Goal: Obtain resource: Obtain resource

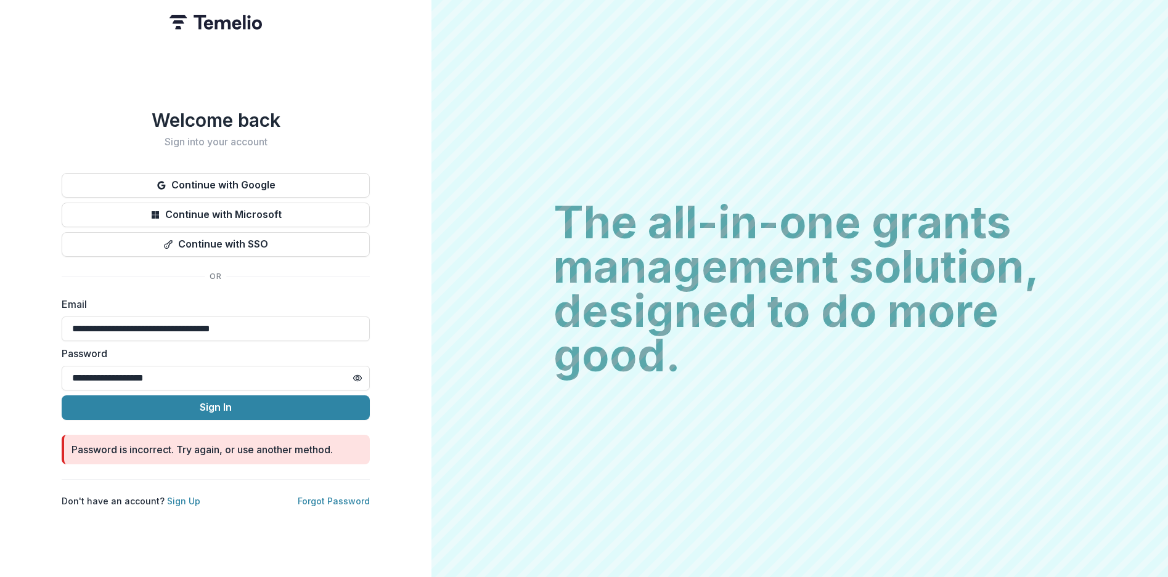
drag, startPoint x: 226, startPoint y: 384, endPoint x: 41, endPoint y: 359, distance: 187.2
click at [41, 359] on div "**********" at bounding box center [215, 288] width 431 height 577
paste input "text"
type input "**********"
click at [144, 404] on button "Sign In" at bounding box center [216, 408] width 308 height 25
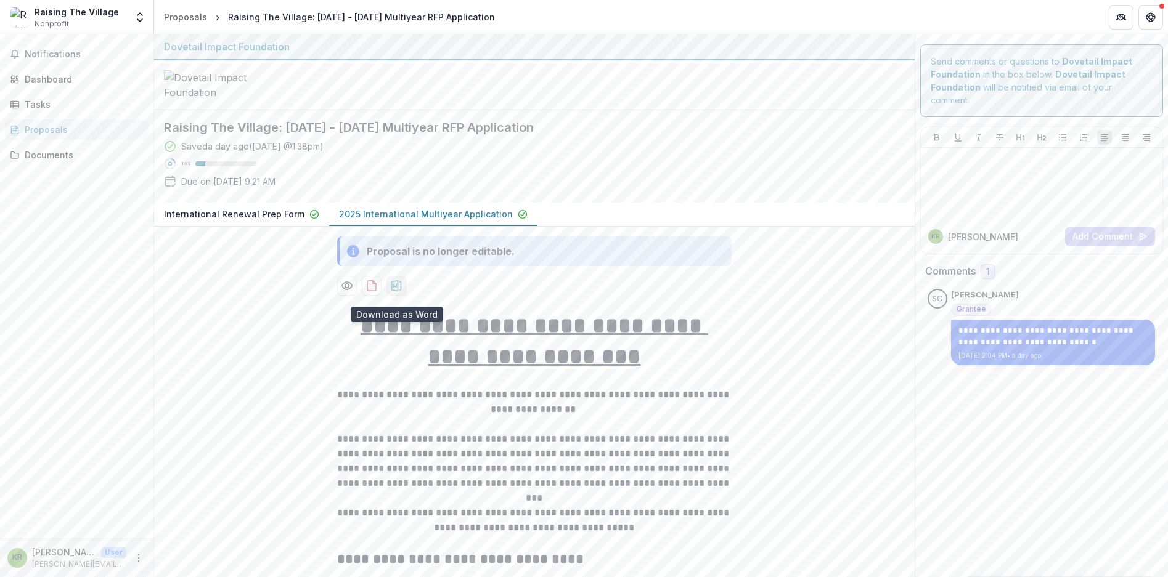
click at [401, 292] on icon "download-proposal" at bounding box center [396, 286] width 12 height 12
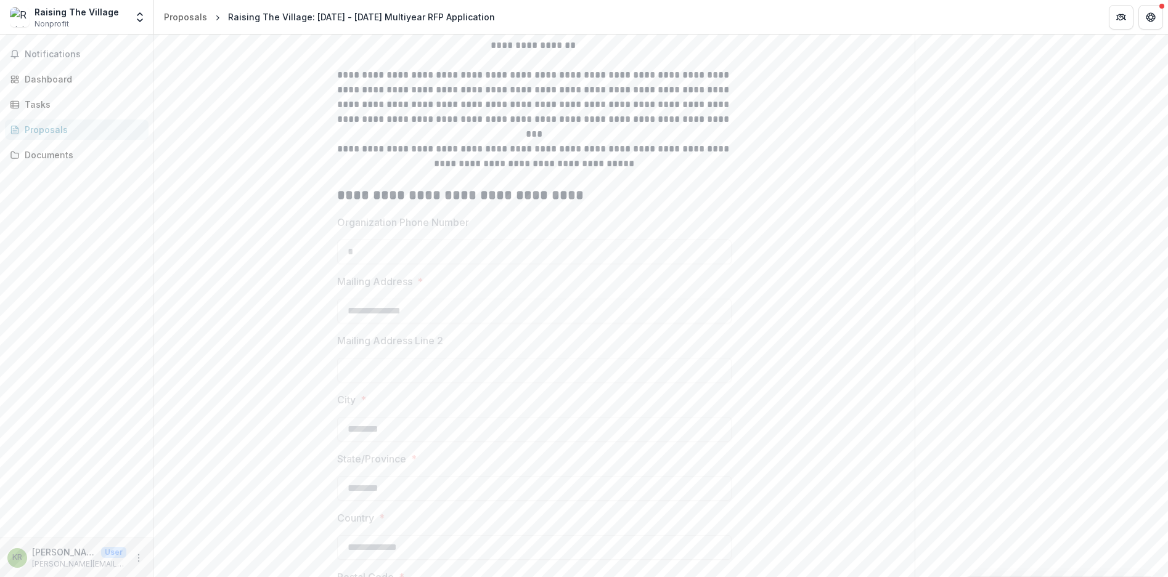
scroll to position [616, 0]
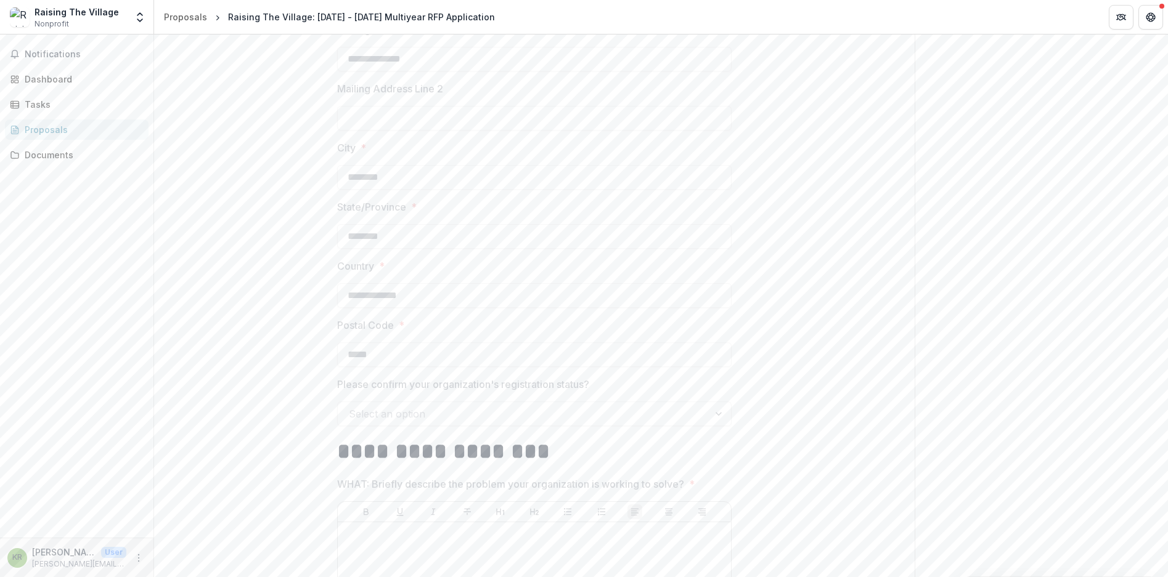
click at [153, 126] on div "Notifications Dashboard Tasks Proposals Documents KR [PERSON_NAME] User [PERSON…" at bounding box center [77, 306] width 154 height 543
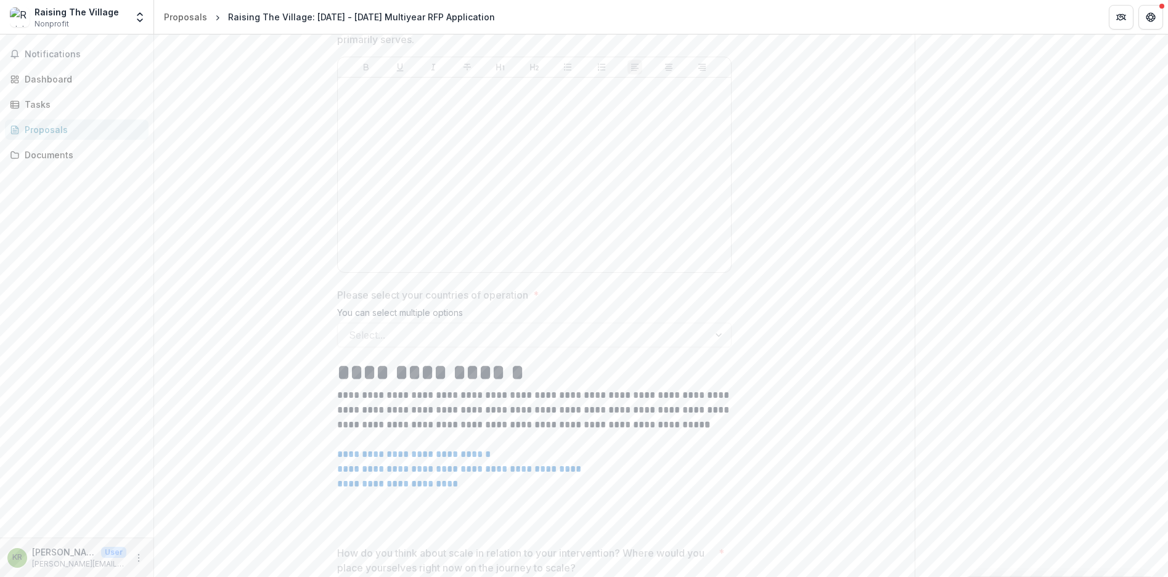
click at [70, 129] on div "Proposals" at bounding box center [82, 129] width 114 height 13
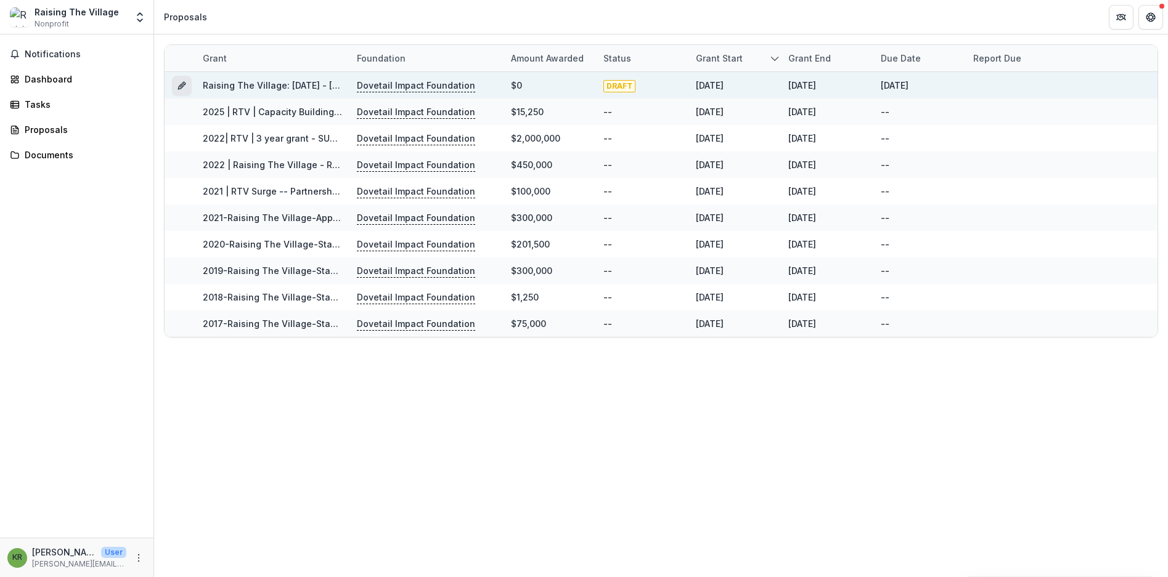
click at [186, 86] on icon "Grant b4a42def-f4a6-437c-b0b9-67195f2d67a8" at bounding box center [182, 86] width 10 height 10
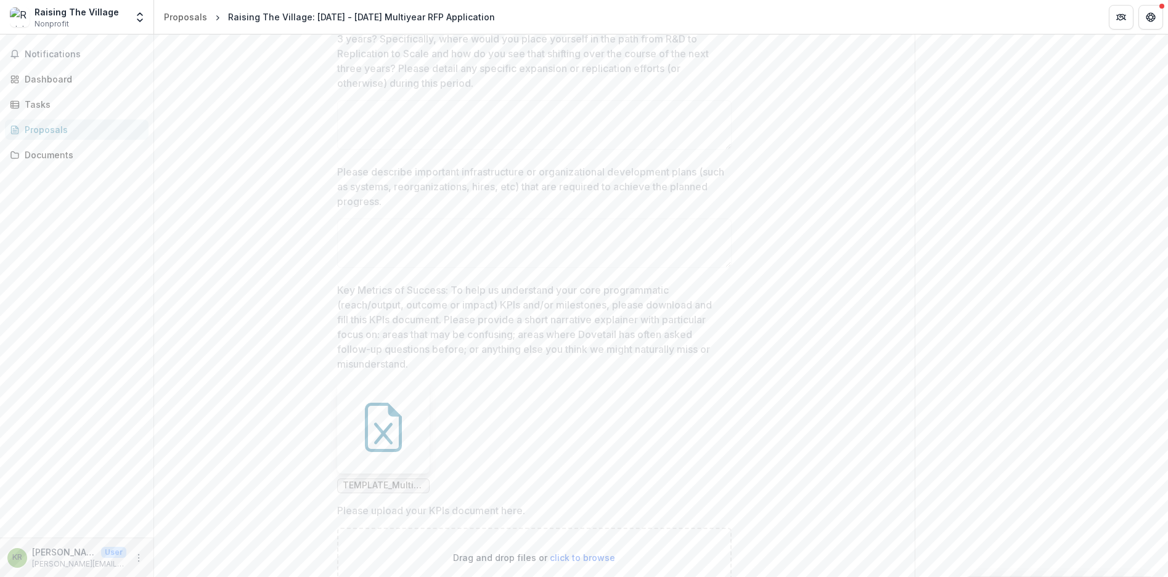
scroll to position [2465, 0]
click at [373, 470] on span "TEMPLATE_Multiyear_KPIs.xlsx" at bounding box center [383, 464] width 81 height 10
click at [379, 421] on icon at bounding box center [383, 412] width 18 height 22
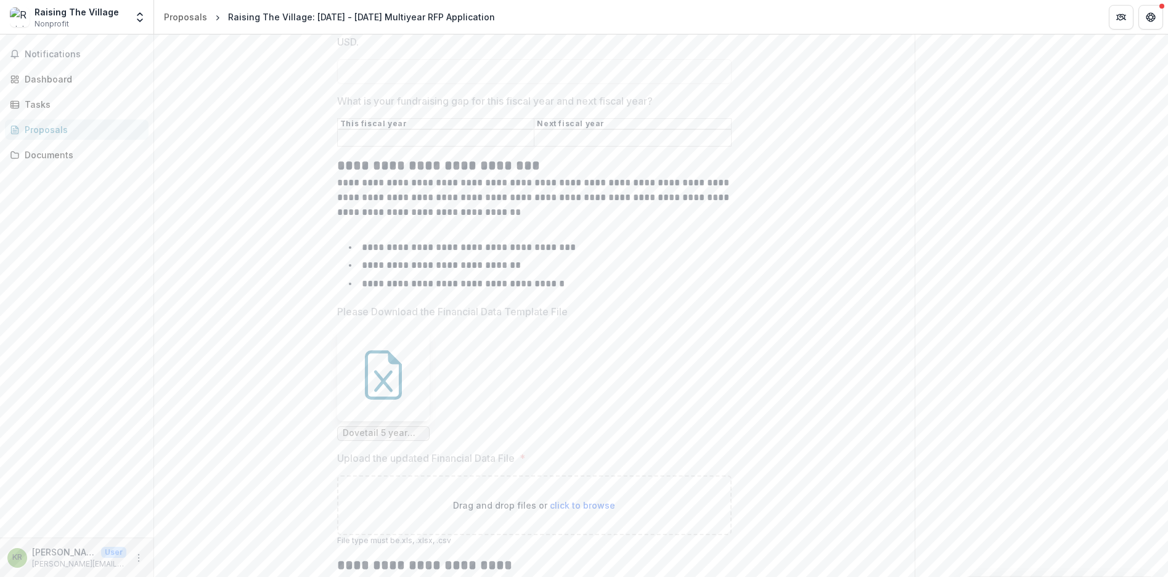
scroll to position [5484, 0]
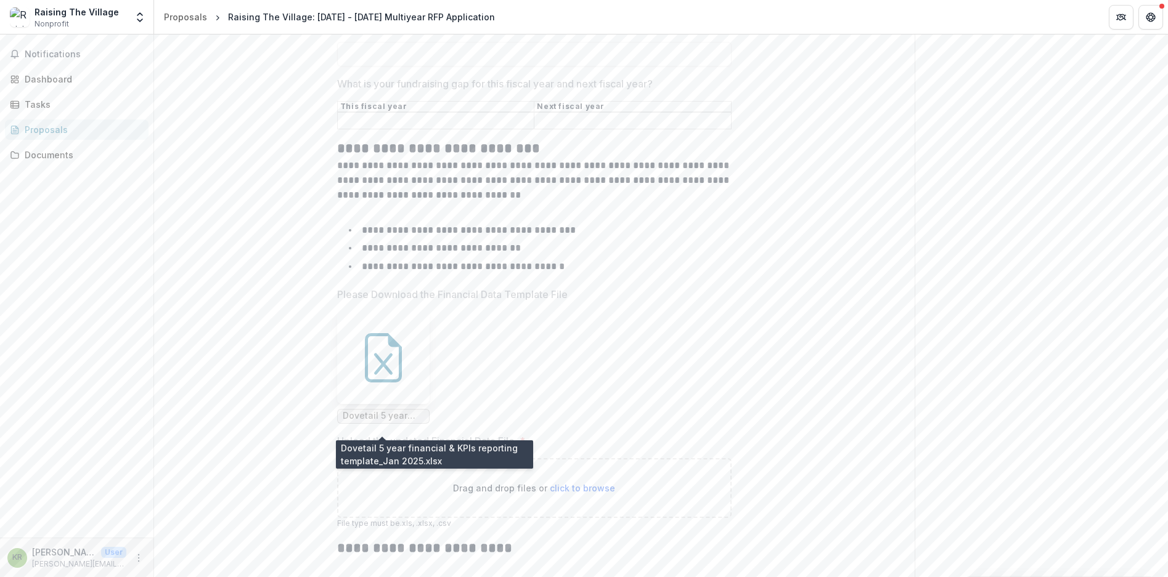
click at [389, 421] on span "Dovetail 5 year financial & KPIs reporting template_Jan 2025.xlsx" at bounding box center [383, 416] width 81 height 10
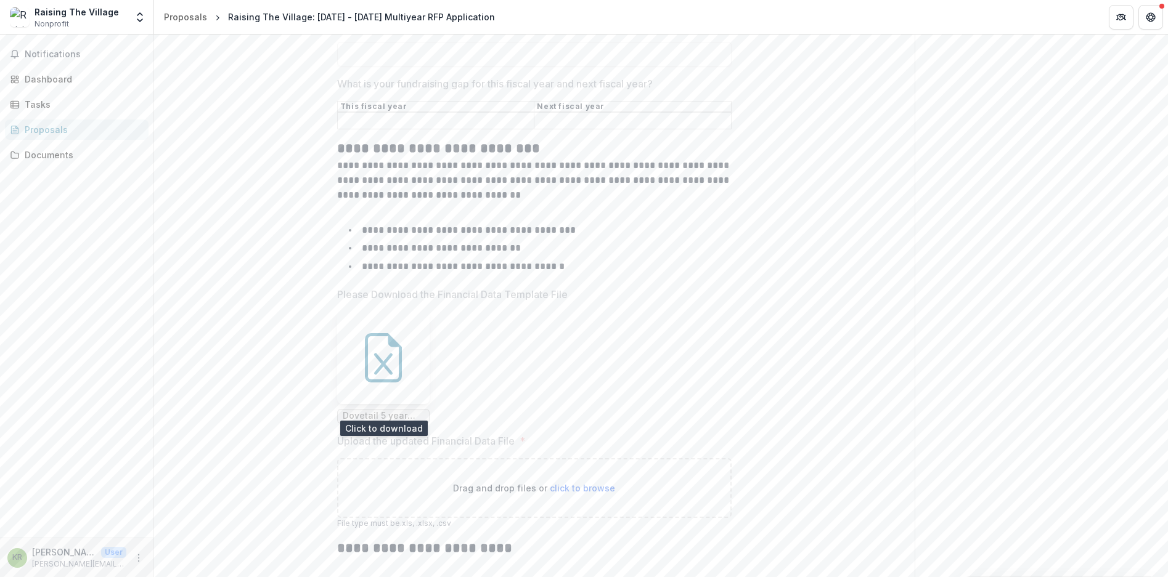
click at [388, 367] on icon at bounding box center [383, 364] width 18 height 22
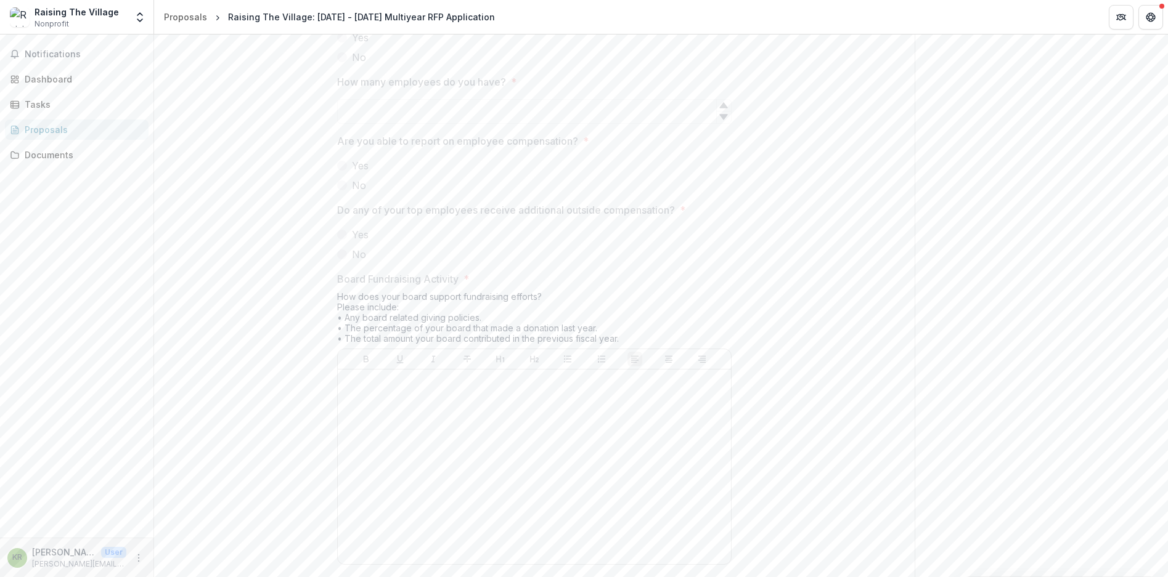
scroll to position [6470, 0]
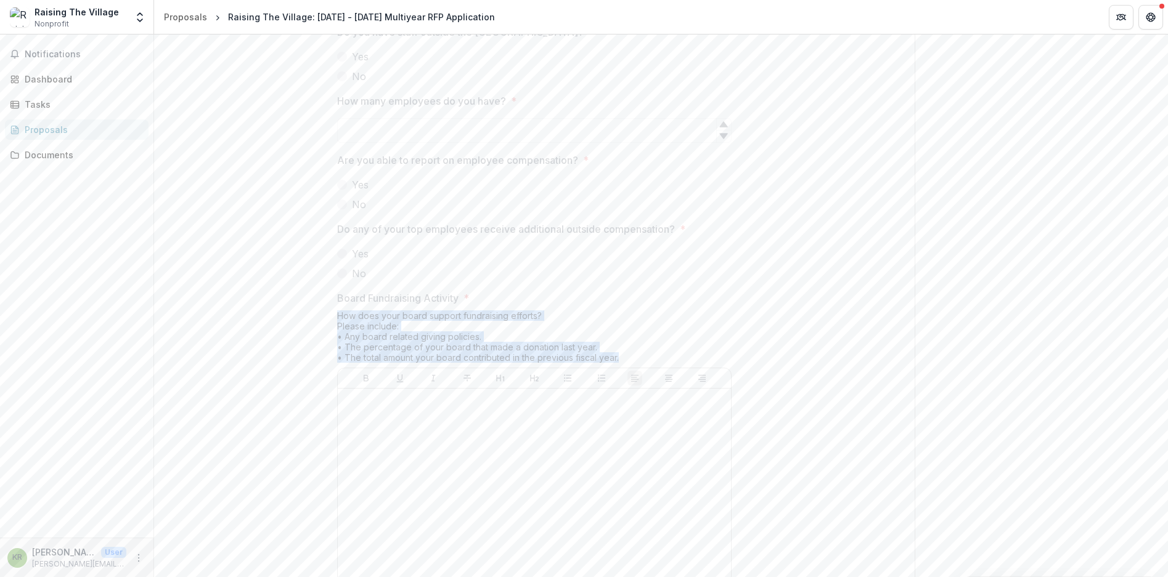
drag, startPoint x: 622, startPoint y: 370, endPoint x: 315, endPoint y: 329, distance: 310.2
copy div "How does your board support fundraising efforts? Please include: • Any board re…"
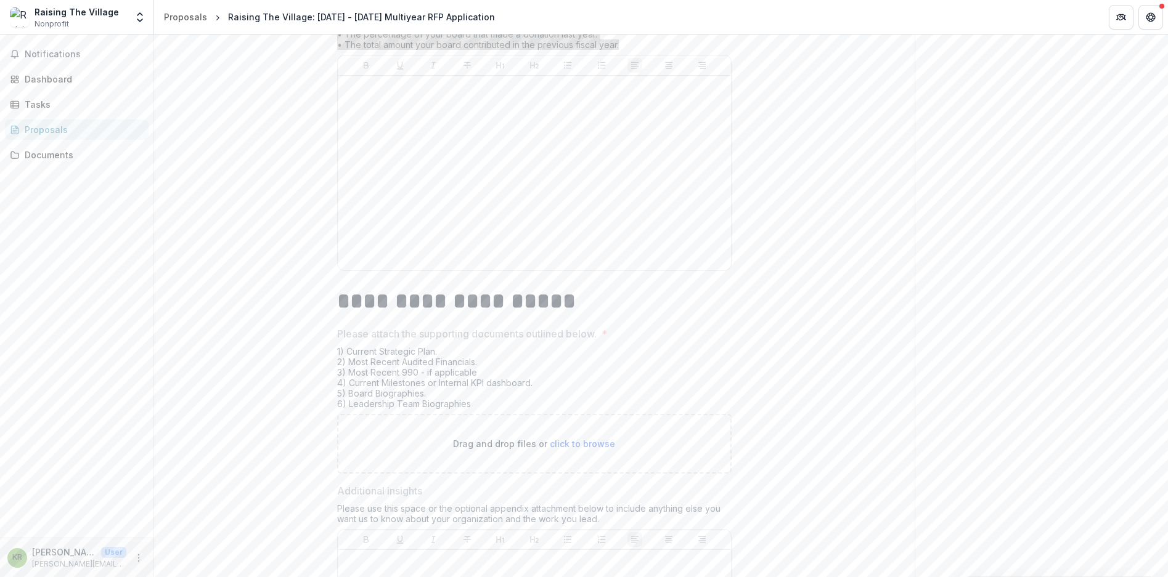
scroll to position [6902, 0]
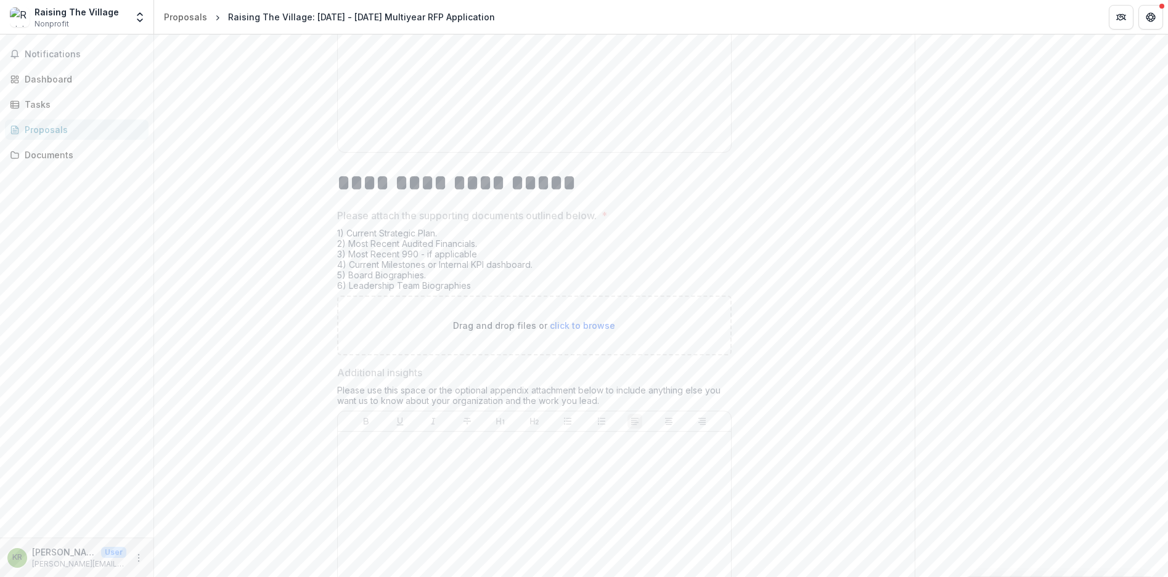
drag, startPoint x: 614, startPoint y: 413, endPoint x: 325, endPoint y: 399, distance: 289.3
copy div "Please use this space or the optional appendix attachment below to include anyt…"
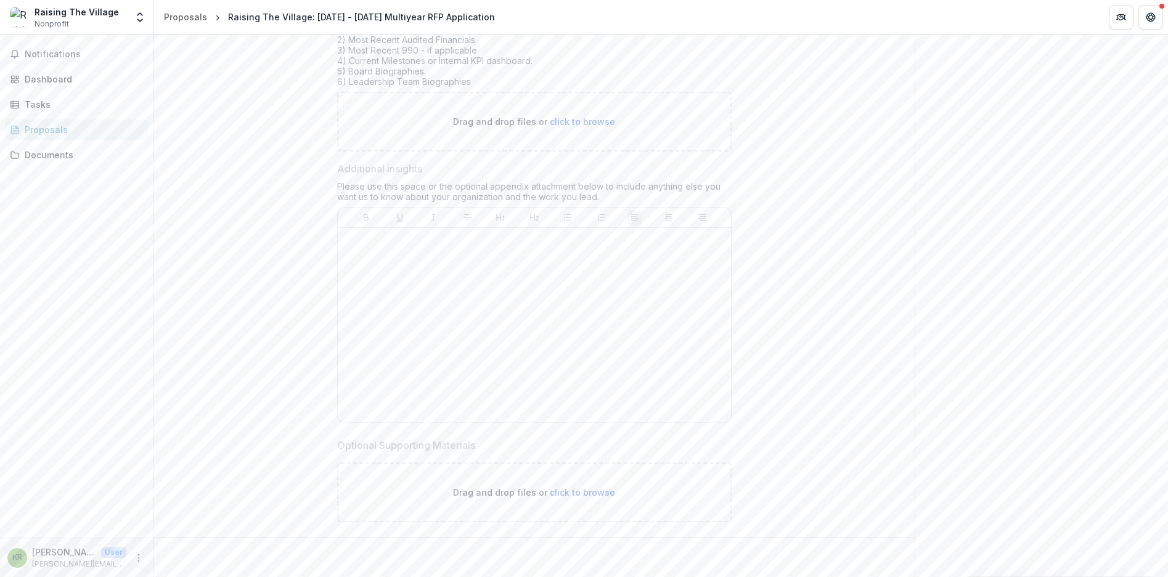
scroll to position [7117, 0]
